Goal: Transaction & Acquisition: Book appointment/travel/reservation

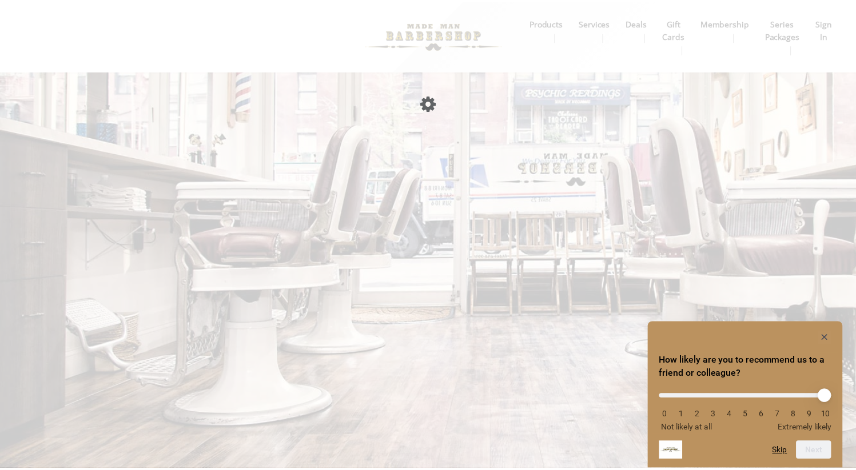
scroll to position [1, 0]
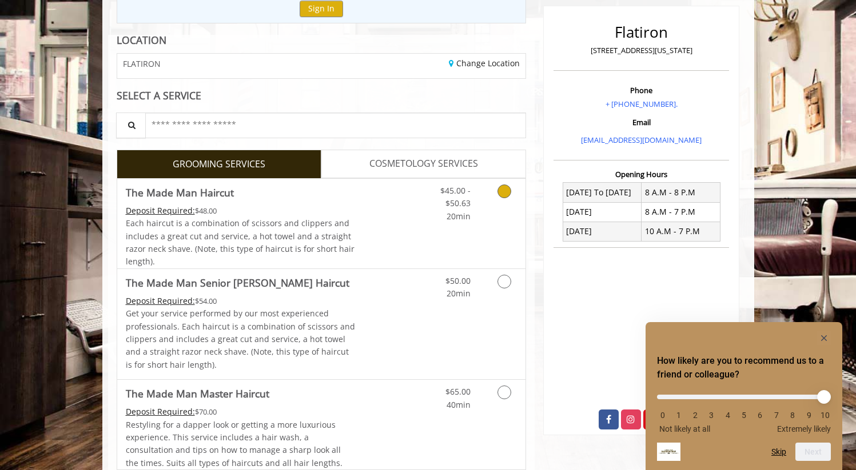
click at [417, 226] on link "Discounted Price" at bounding box center [389, 224] width 68 height 90
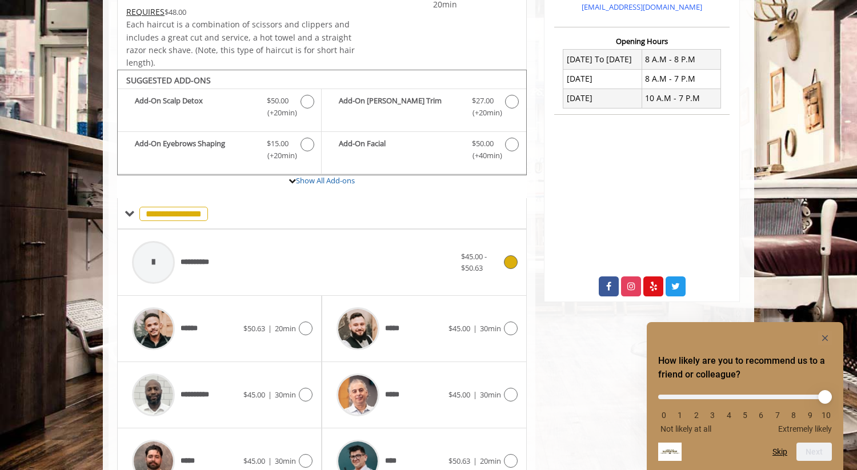
scroll to position [340, 0]
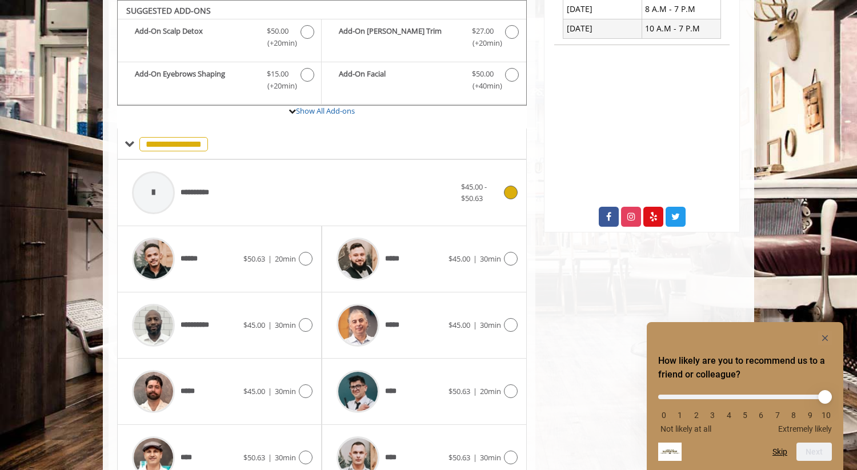
click at [201, 179] on span "**********" at bounding box center [172, 193] width 93 height 54
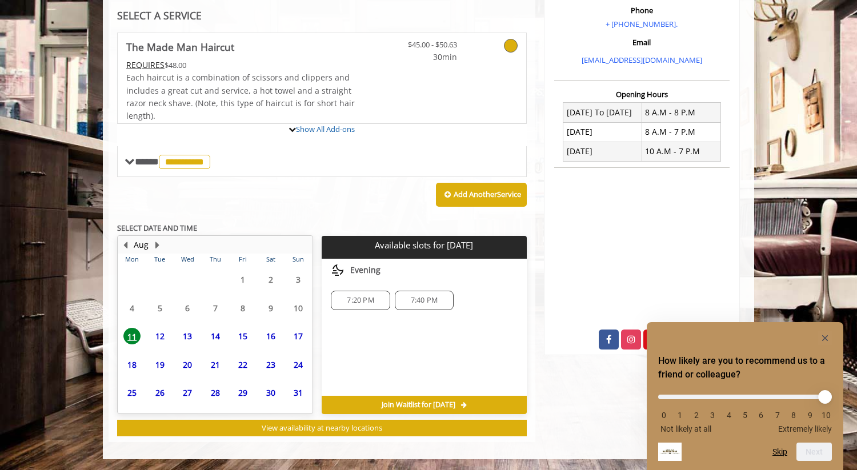
scroll to position [322, 0]
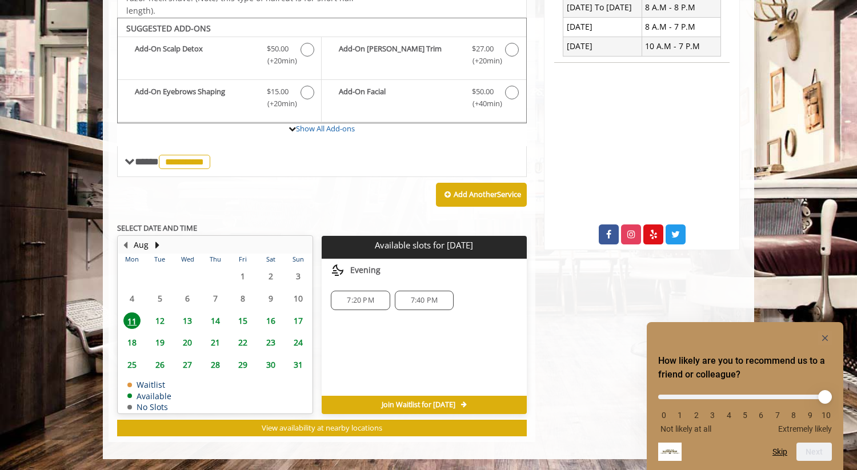
click at [436, 297] on span "7:40 PM" at bounding box center [424, 300] width 27 height 9
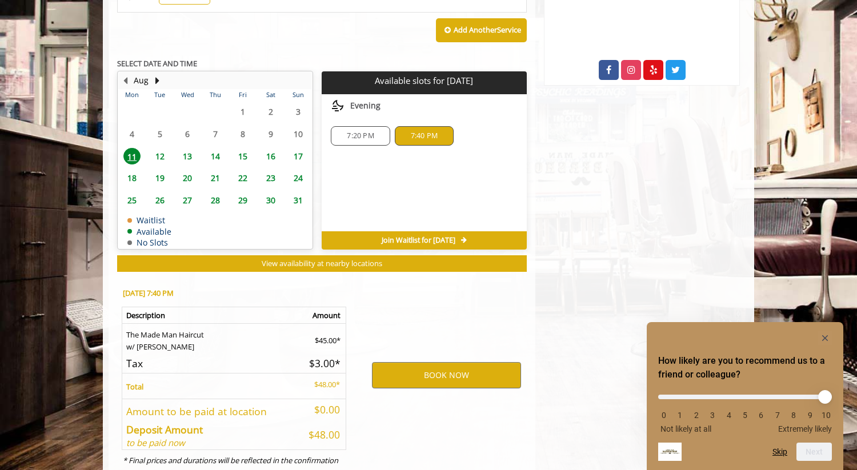
scroll to position [529, 0]
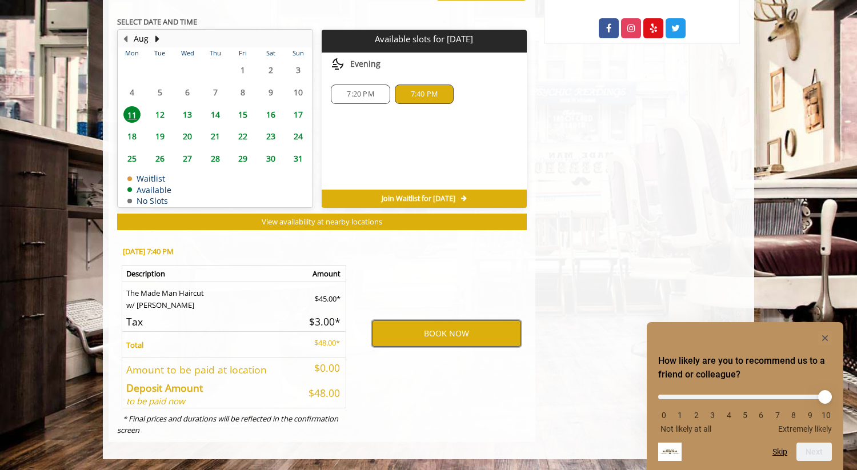
click at [442, 333] on button "BOOK NOW" at bounding box center [446, 334] width 149 height 26
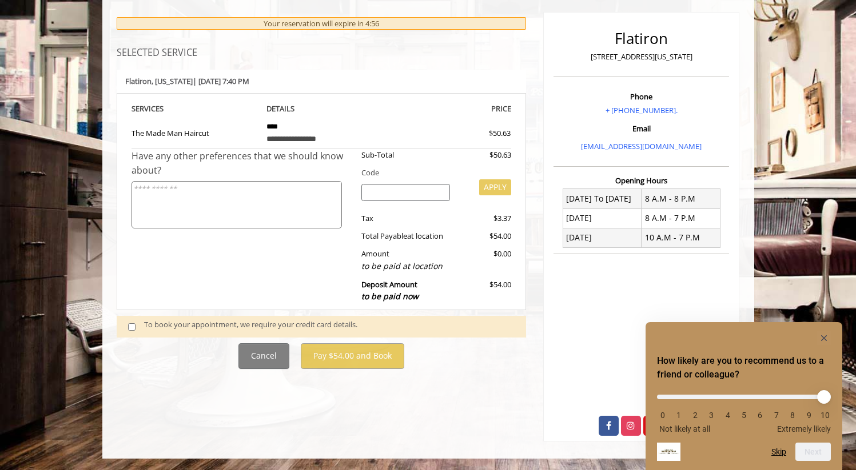
scroll to position [111, 0]
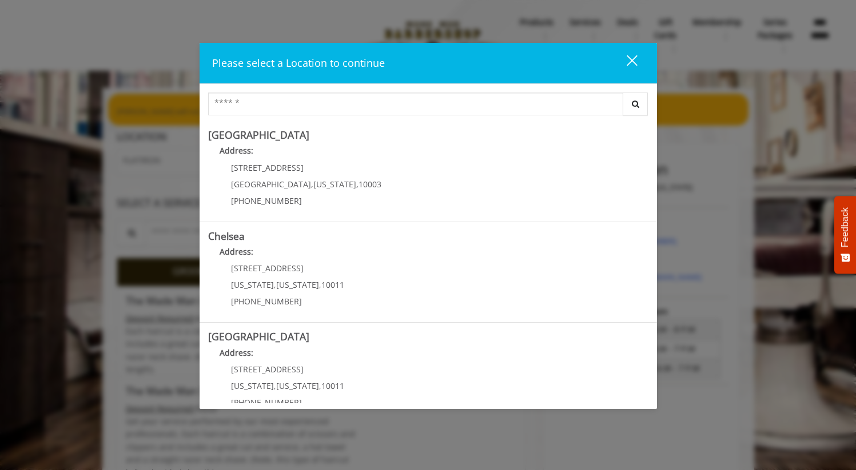
click at [88, 157] on div "Please select a Location to continue close Search [GEOGRAPHIC_DATA] Address: [S…" at bounding box center [428, 235] width 856 height 470
click at [636, 58] on button "close" at bounding box center [624, 62] width 39 height 23
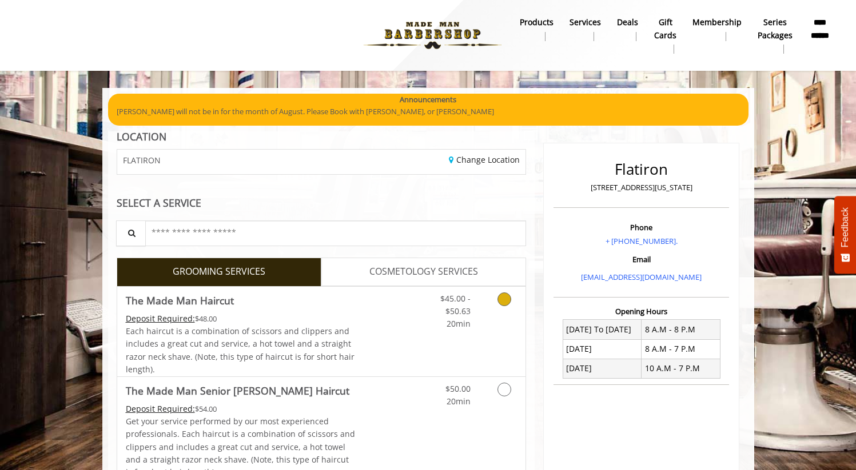
click at [431, 326] on link "$45.00 - $50.63 20min" at bounding box center [446, 309] width 47 height 44
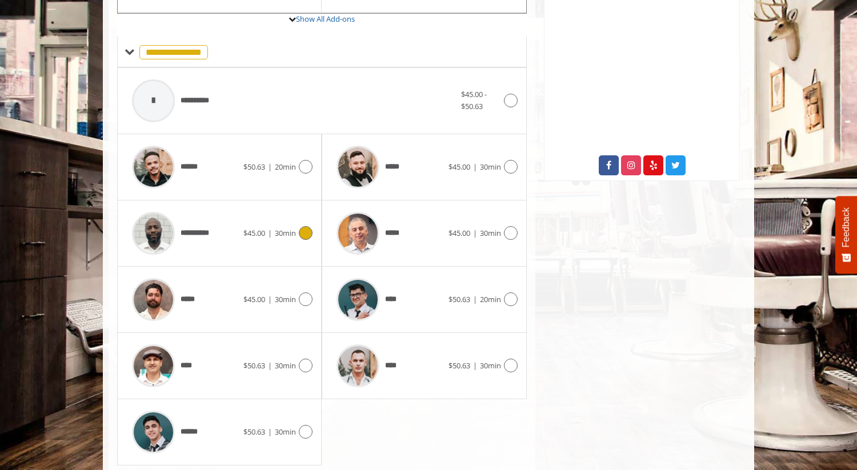
scroll to position [426, 0]
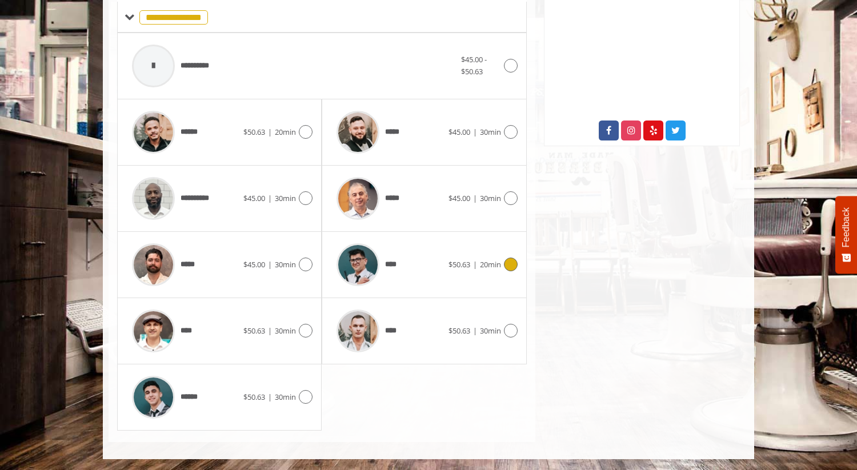
click at [357, 263] on img at bounding box center [358, 264] width 43 height 43
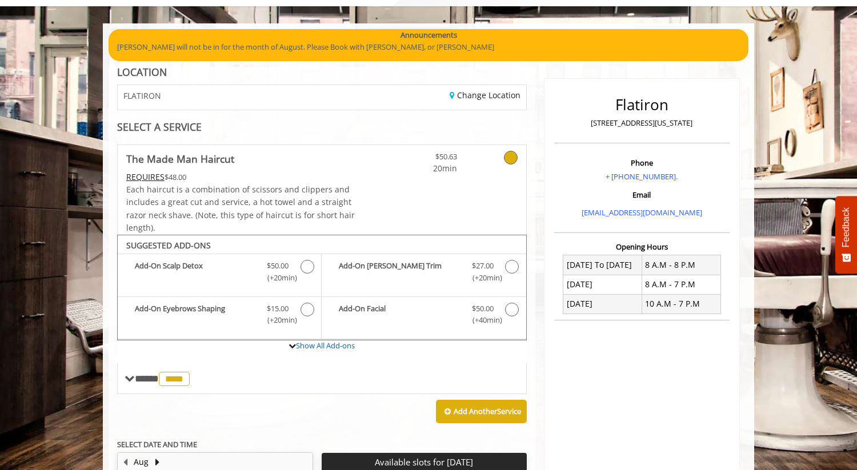
scroll to position [0, 0]
